Goal: Transaction & Acquisition: Book appointment/travel/reservation

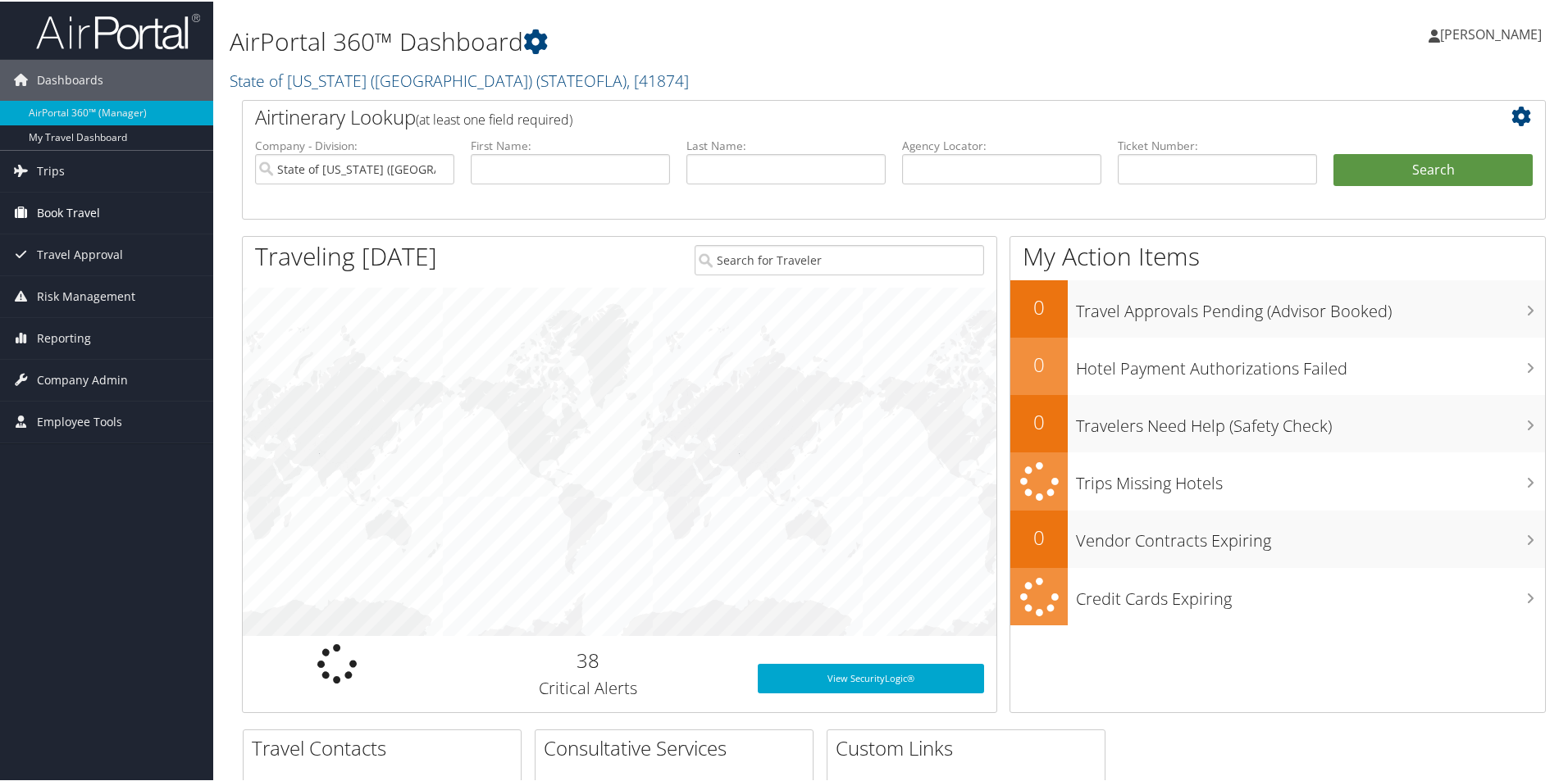
click at [96, 202] on span "Book Travel" at bounding box center [68, 212] width 63 height 41
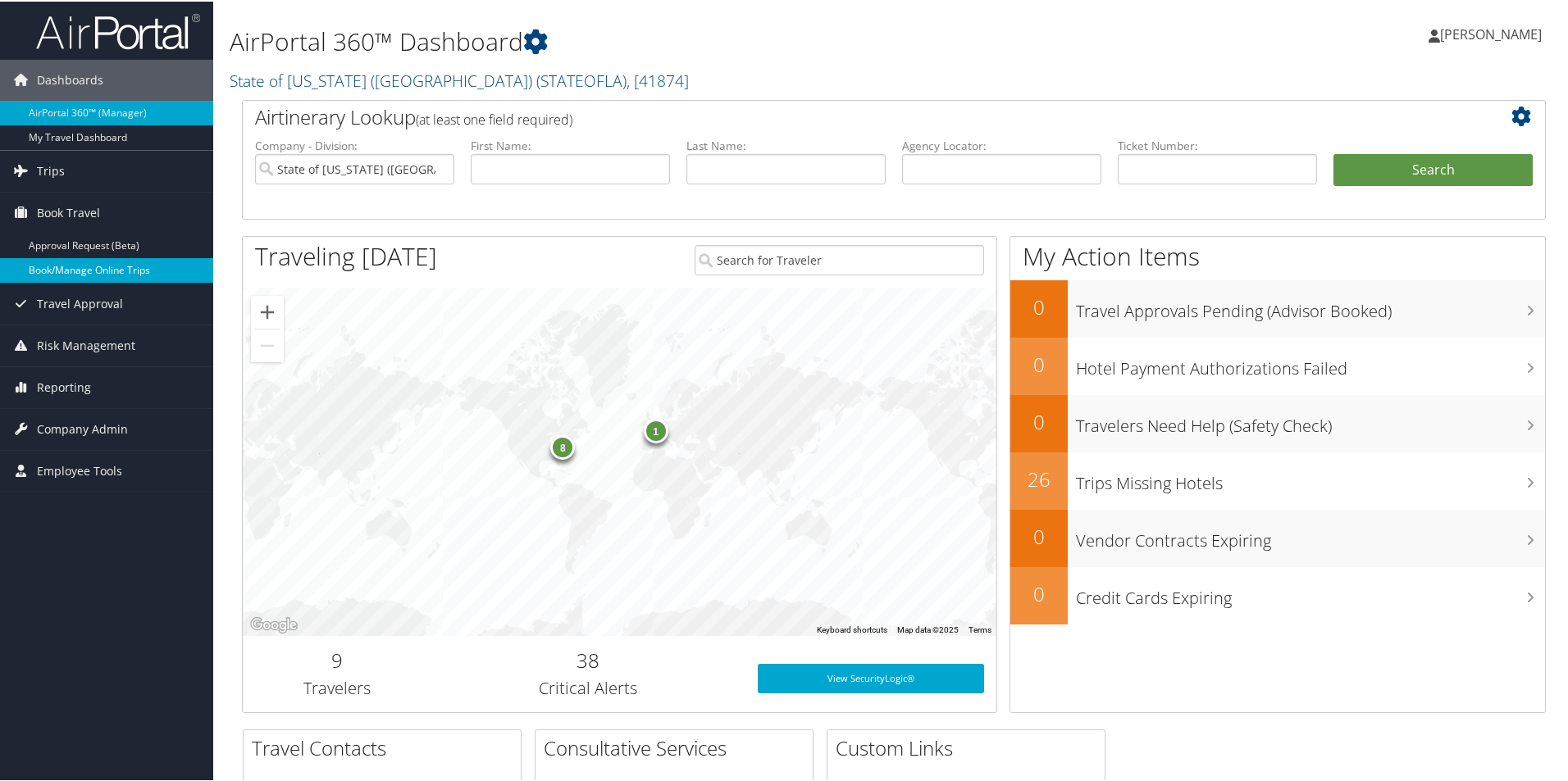
click at [103, 263] on link "Book/Manage Online Trips" at bounding box center [106, 269] width 213 height 25
